Goal: Consume media (video, audio)

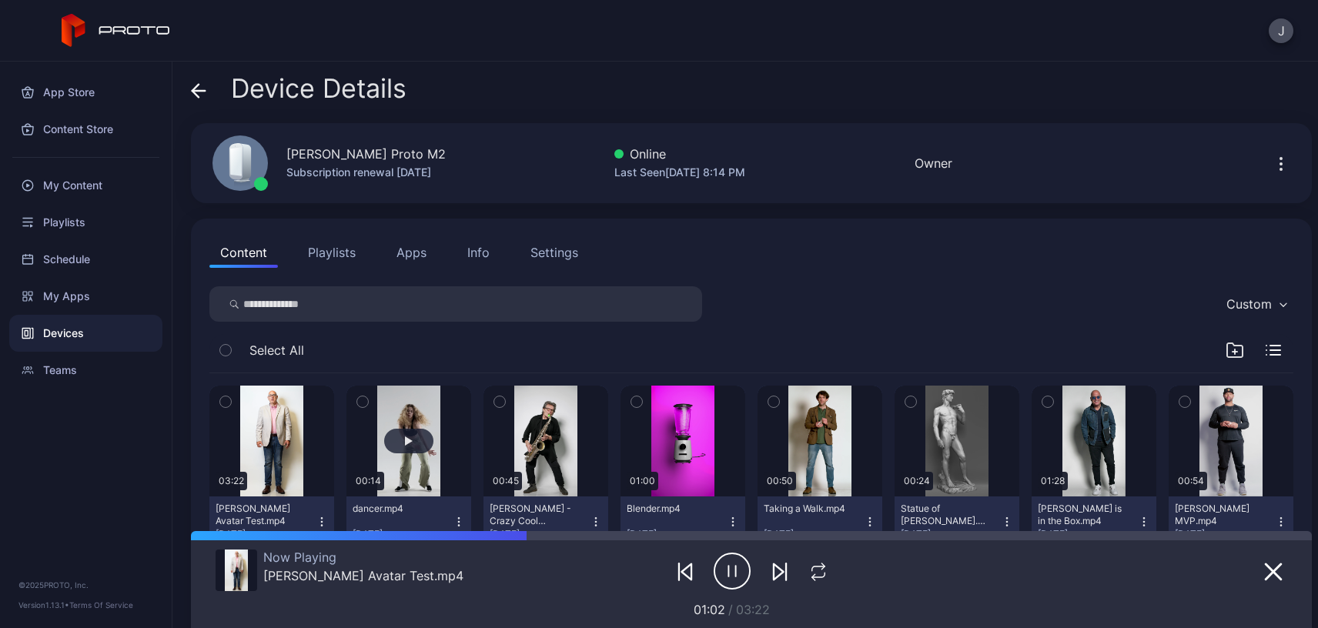
scroll to position [192, 0]
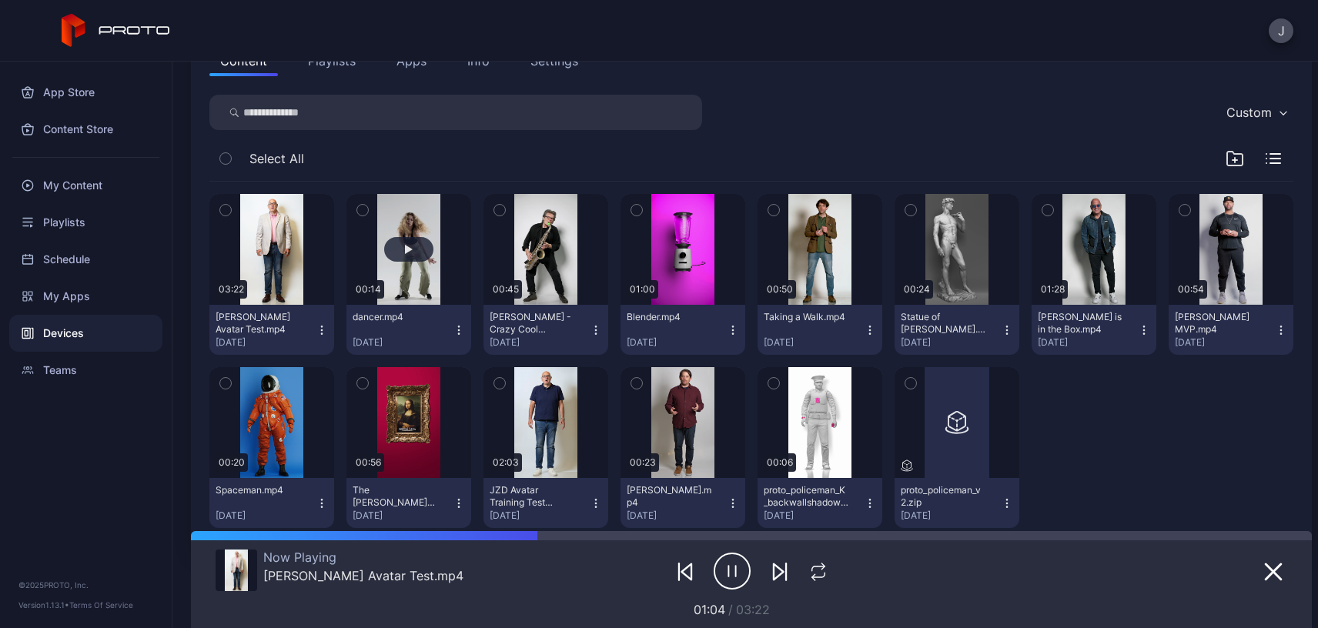
click at [419, 282] on button "button" at bounding box center [408, 249] width 125 height 111
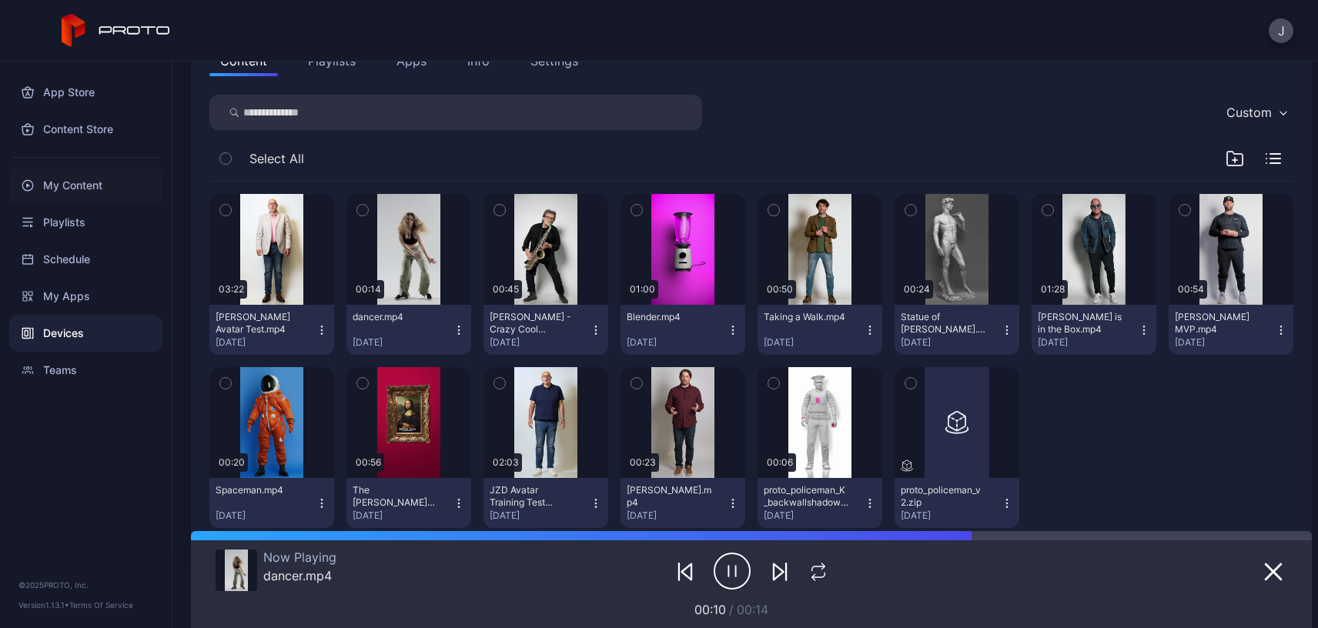
click at [75, 190] on div "My Content" at bounding box center [85, 185] width 153 height 37
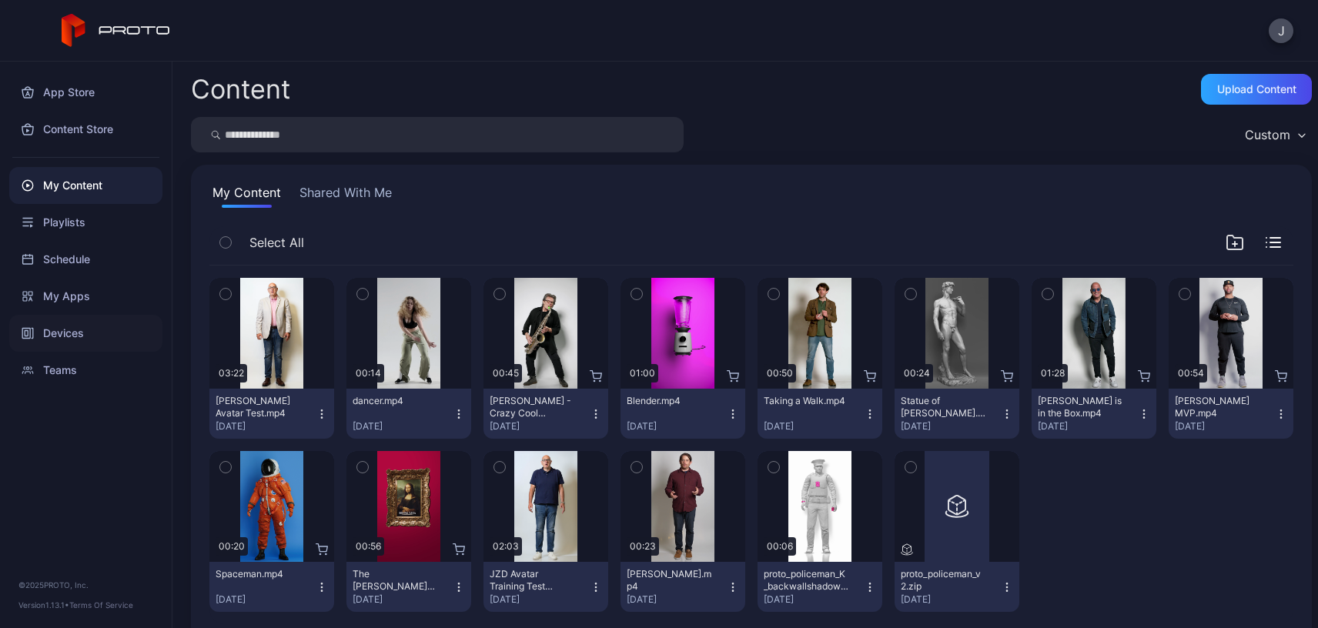
click at [71, 328] on div "Devices" at bounding box center [85, 333] width 153 height 37
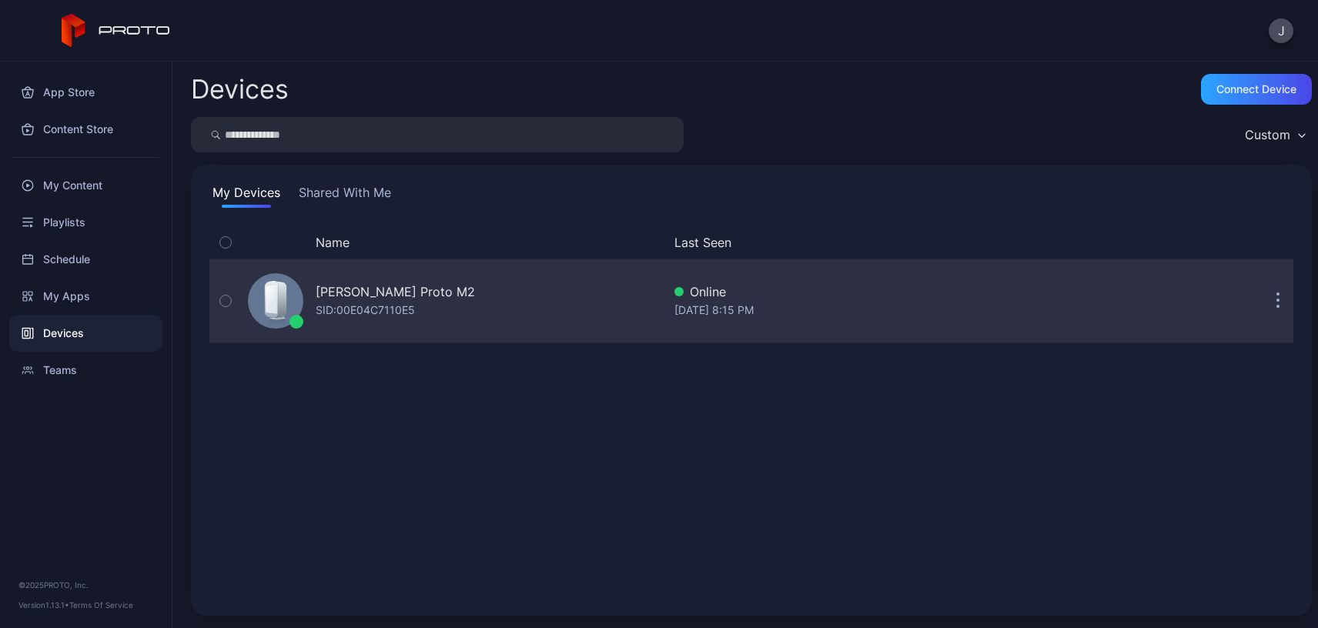
click at [323, 287] on div "[PERSON_NAME] Proto M2" at bounding box center [395, 292] width 159 height 18
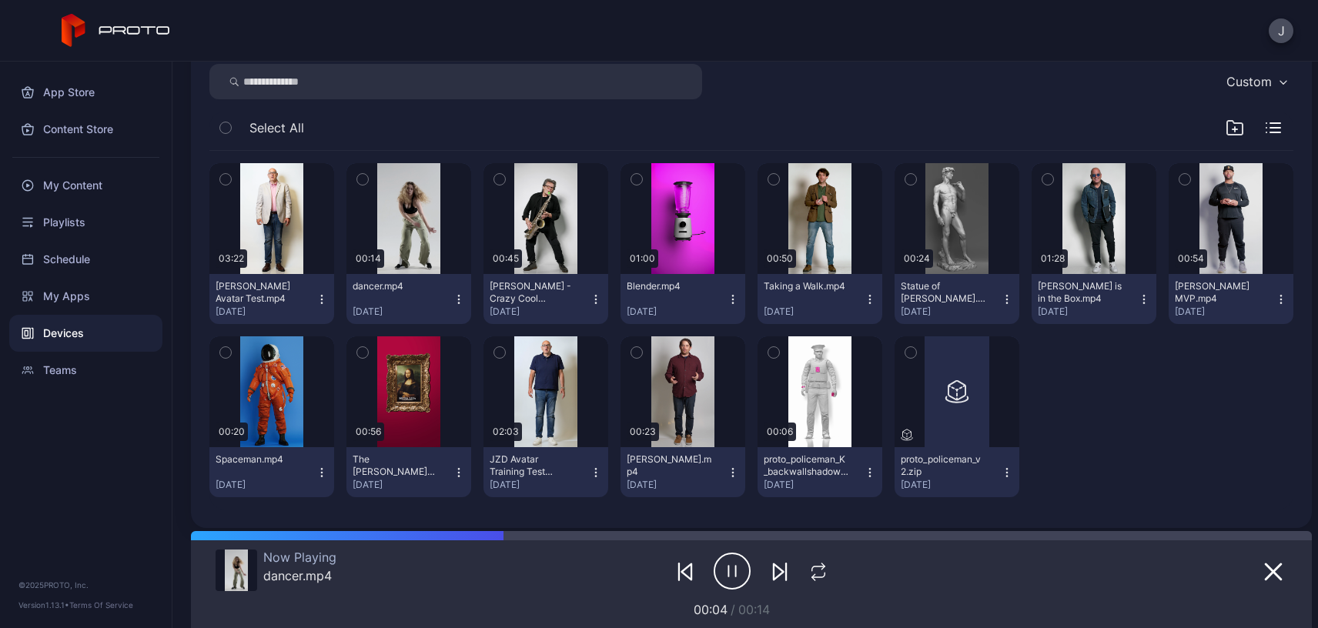
scroll to position [232, 0]
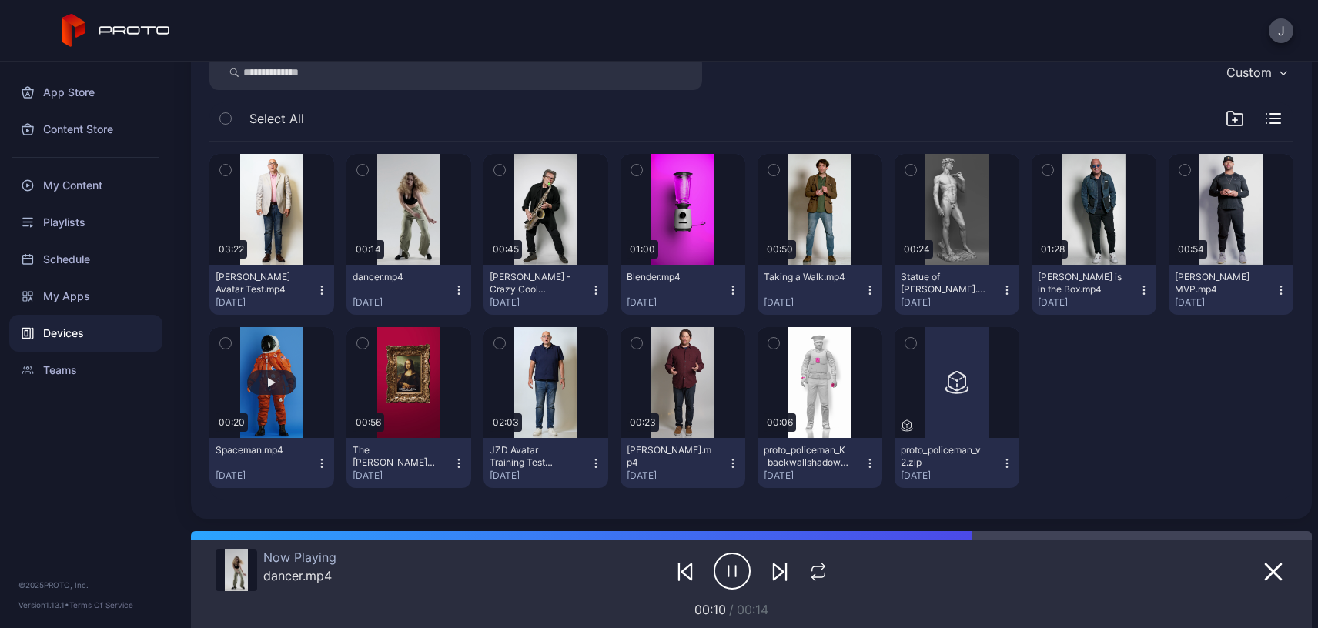
click at [266, 360] on button "button" at bounding box center [271, 382] width 125 height 111
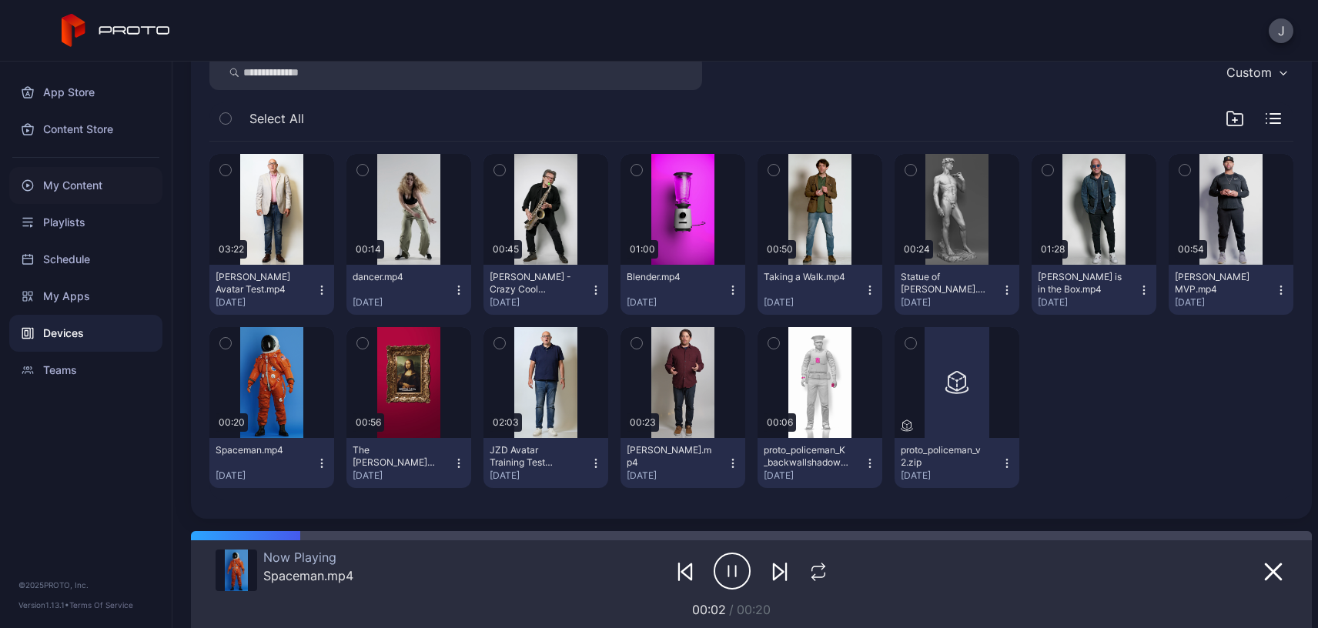
click at [82, 190] on div "My Content" at bounding box center [85, 185] width 153 height 37
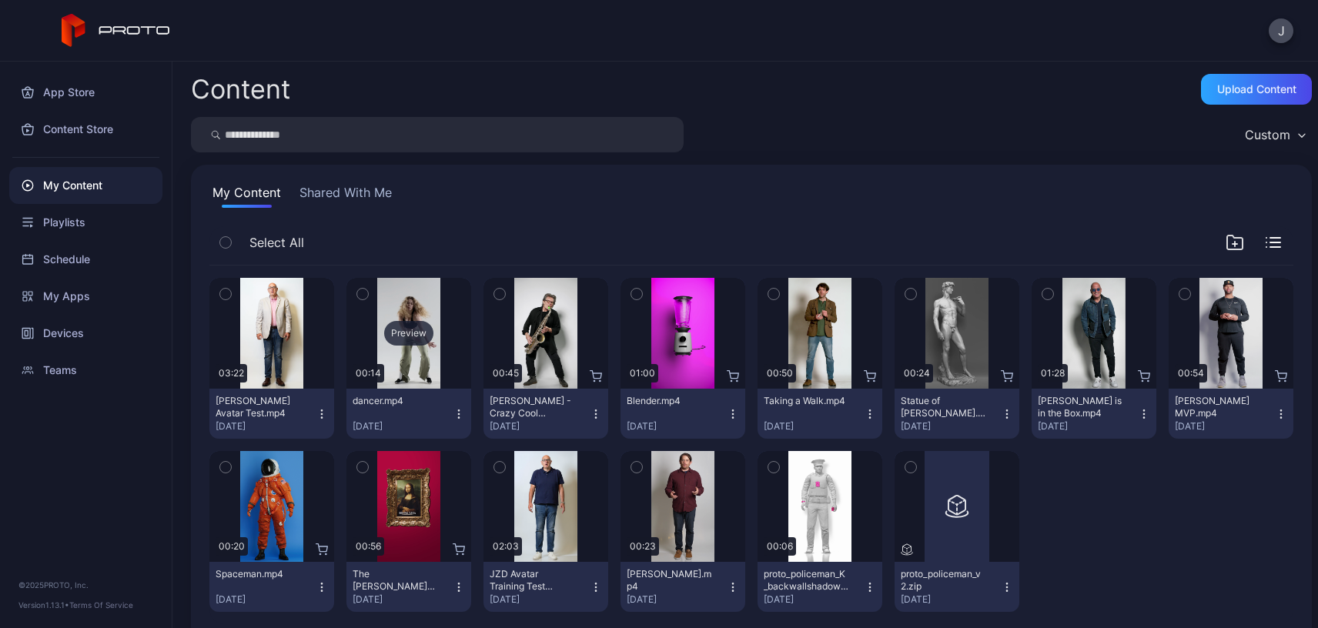
click at [408, 293] on div "Preview" at bounding box center [408, 333] width 125 height 111
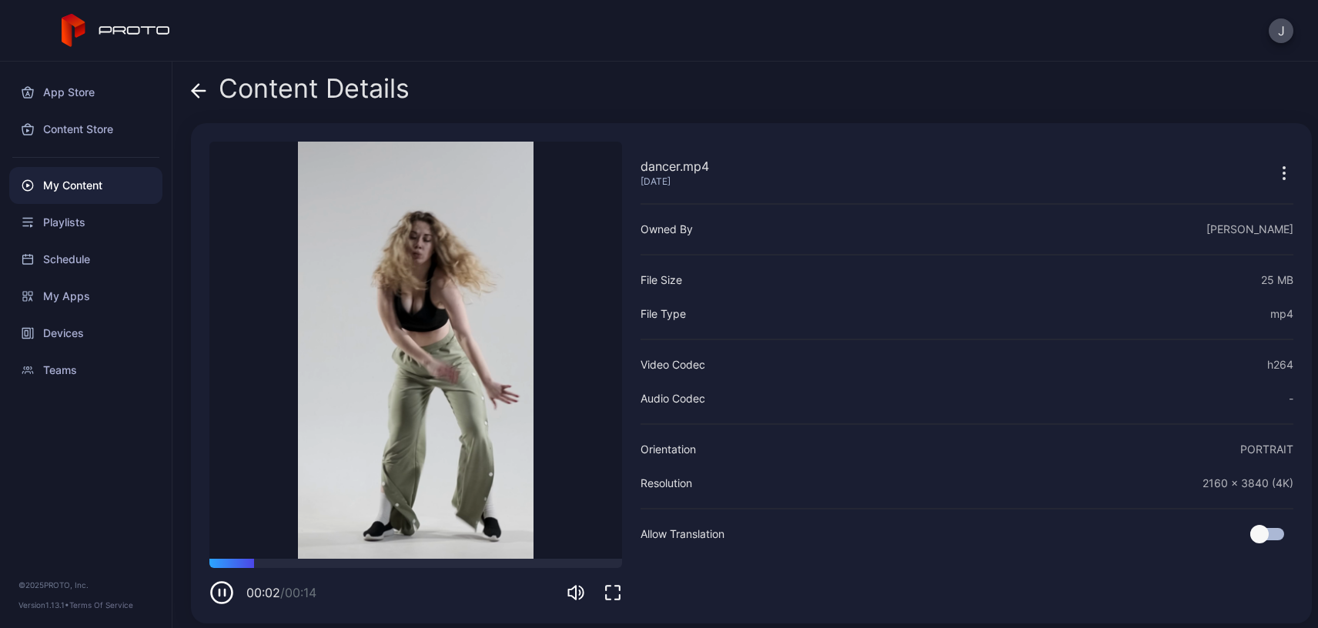
click at [617, 590] on icon "button" at bounding box center [613, 593] width 18 height 18
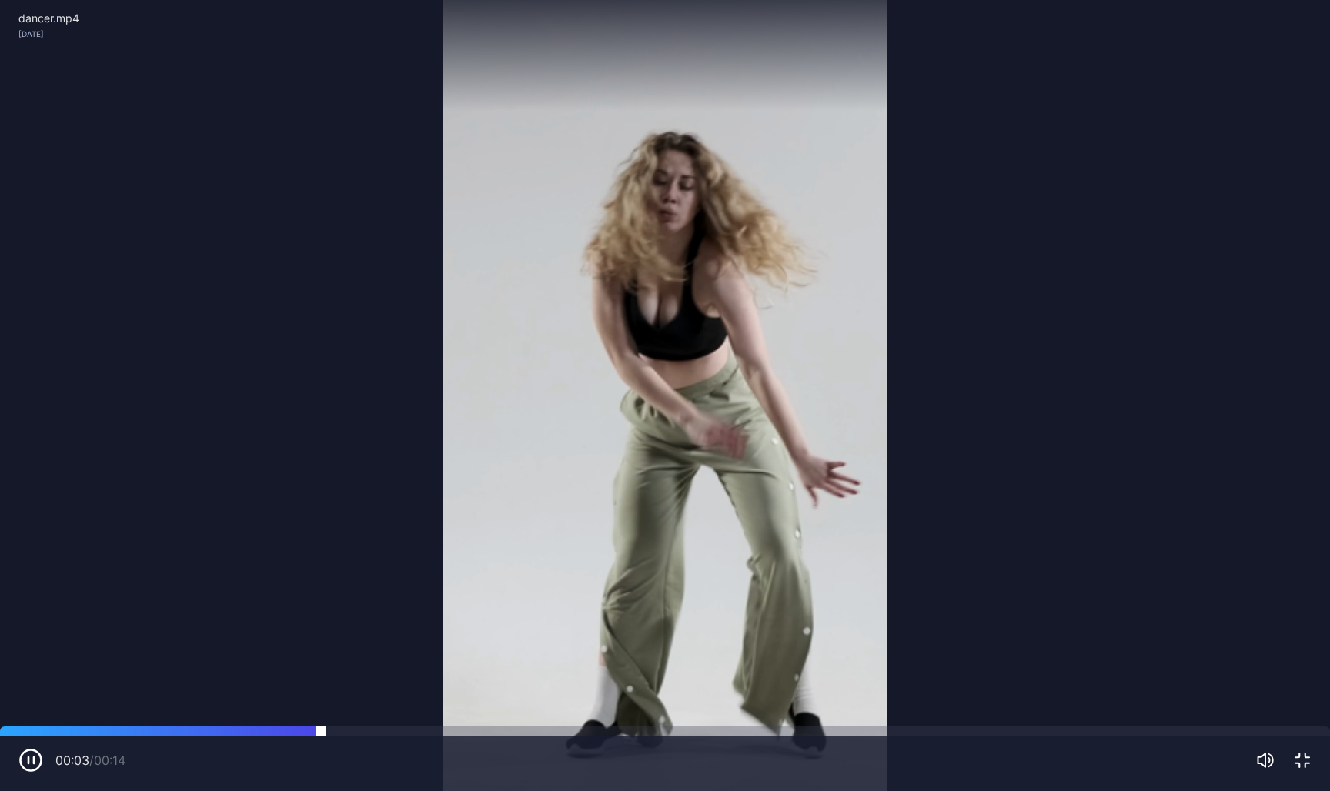
click at [562, 627] on div at bounding box center [665, 731] width 1330 height 9
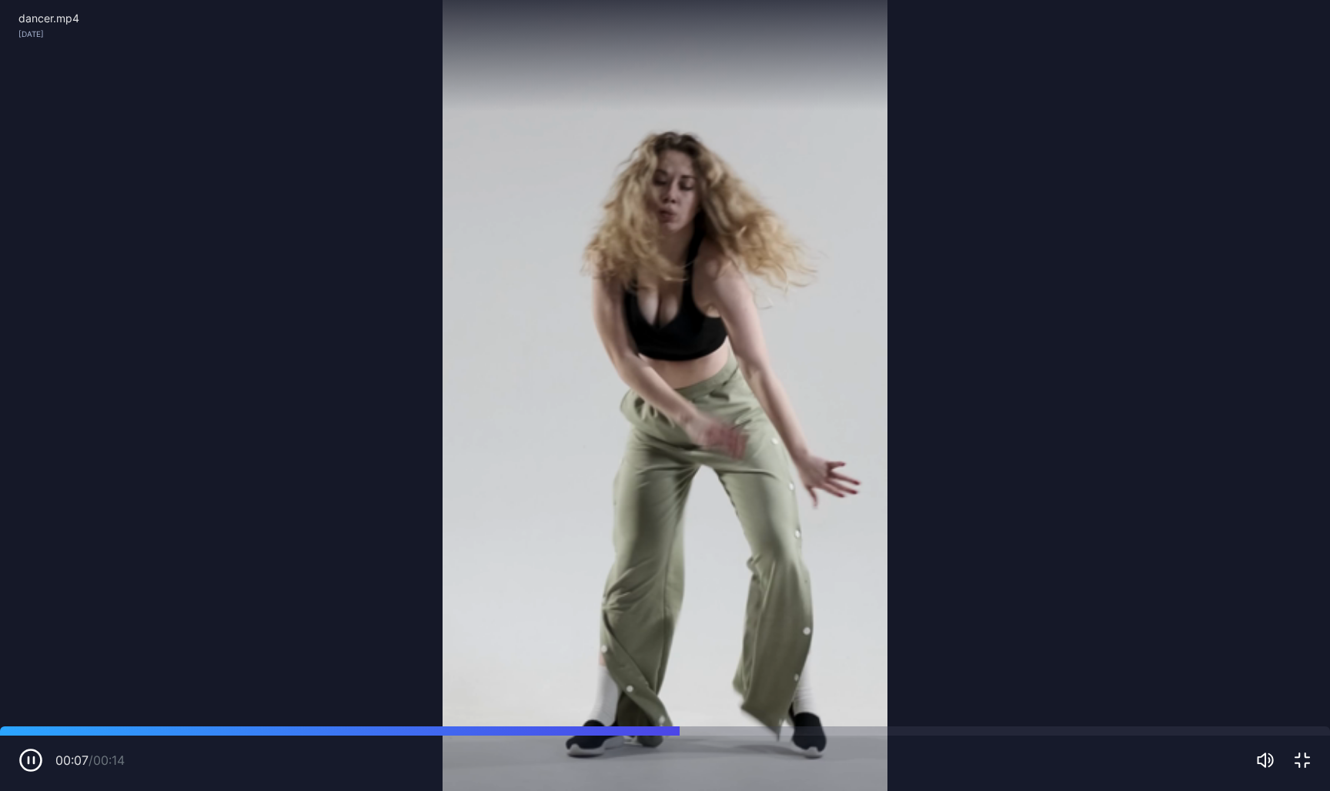
click at [32, 627] on icon "button" at bounding box center [30, 760] width 25 height 25
click at [75, 424] on video "Sorry, your browser doesn‘t support embedded videos" at bounding box center [665, 395] width 1330 height 791
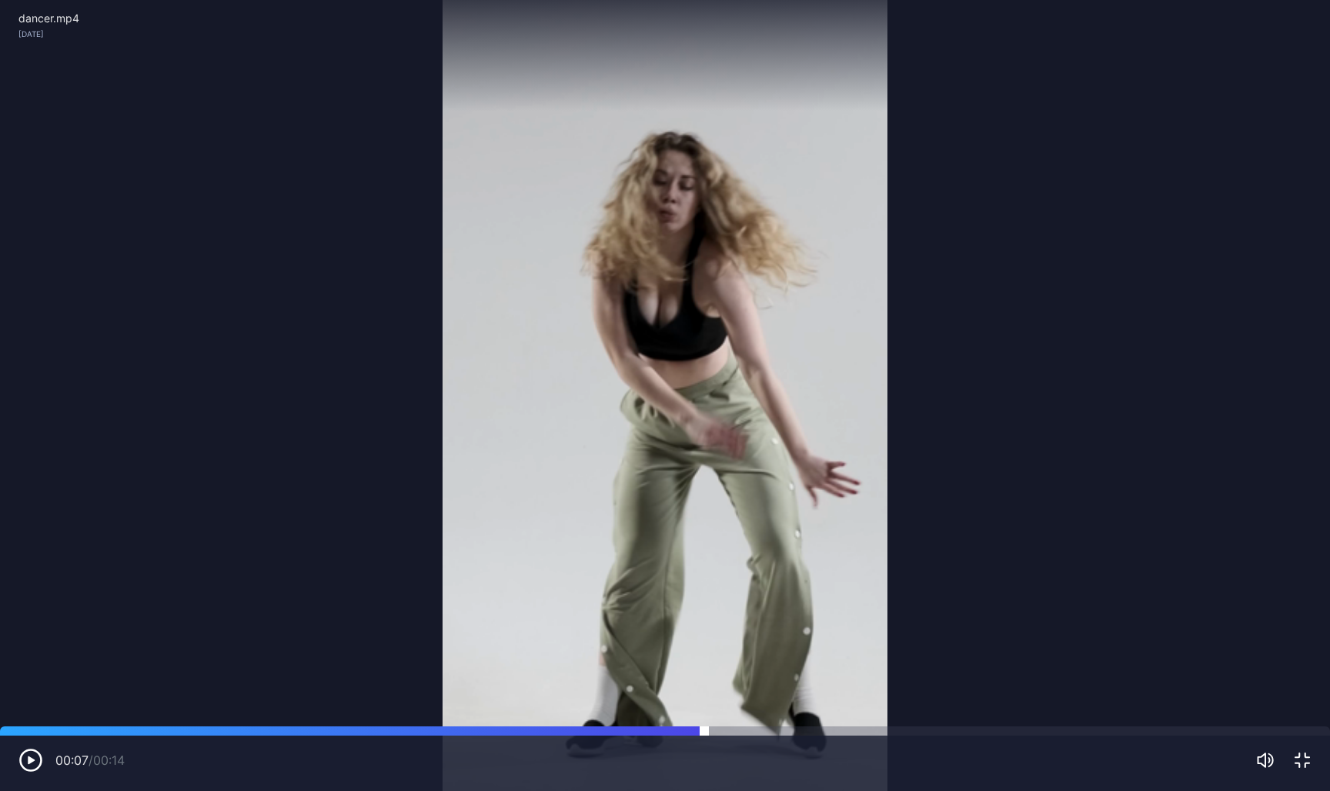
click at [534, 627] on div at bounding box center [665, 731] width 1330 height 9
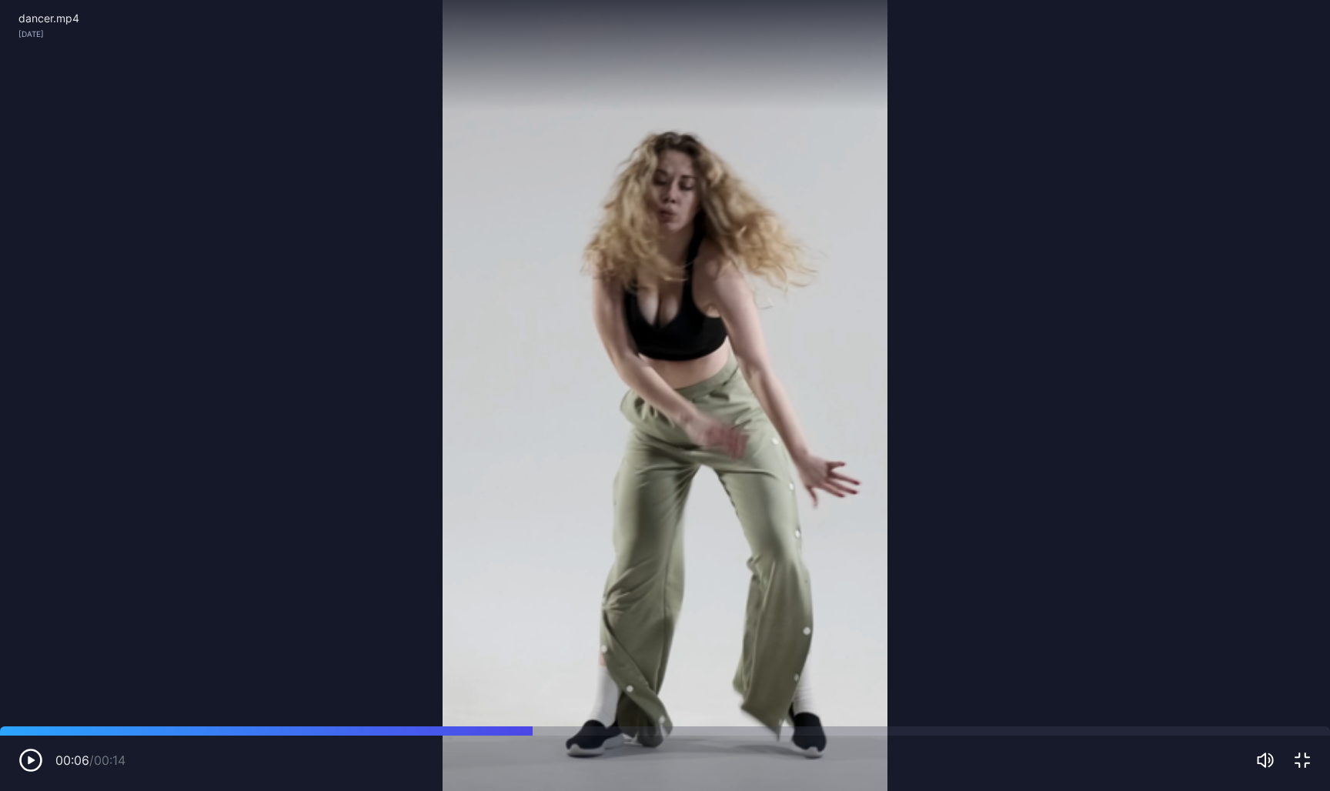
click at [1298, 627] on icon "button" at bounding box center [1302, 760] width 18 height 18
